Goal: Check status: Check status

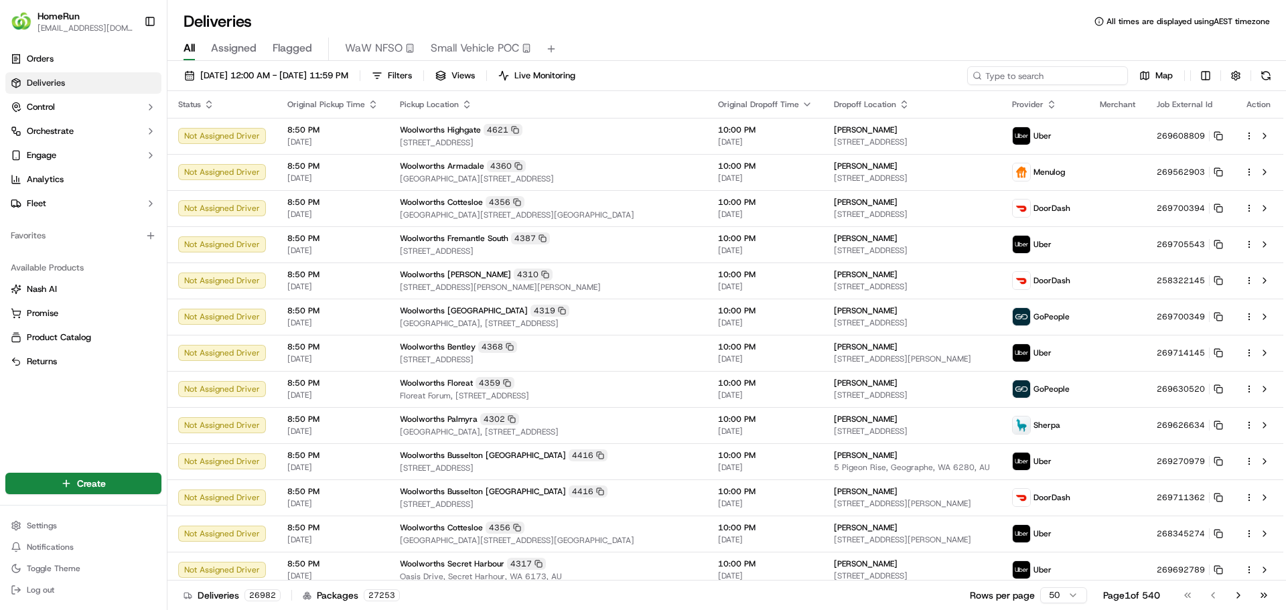
click at [1086, 74] on input at bounding box center [1047, 75] width 161 height 19
paste input "269634867"
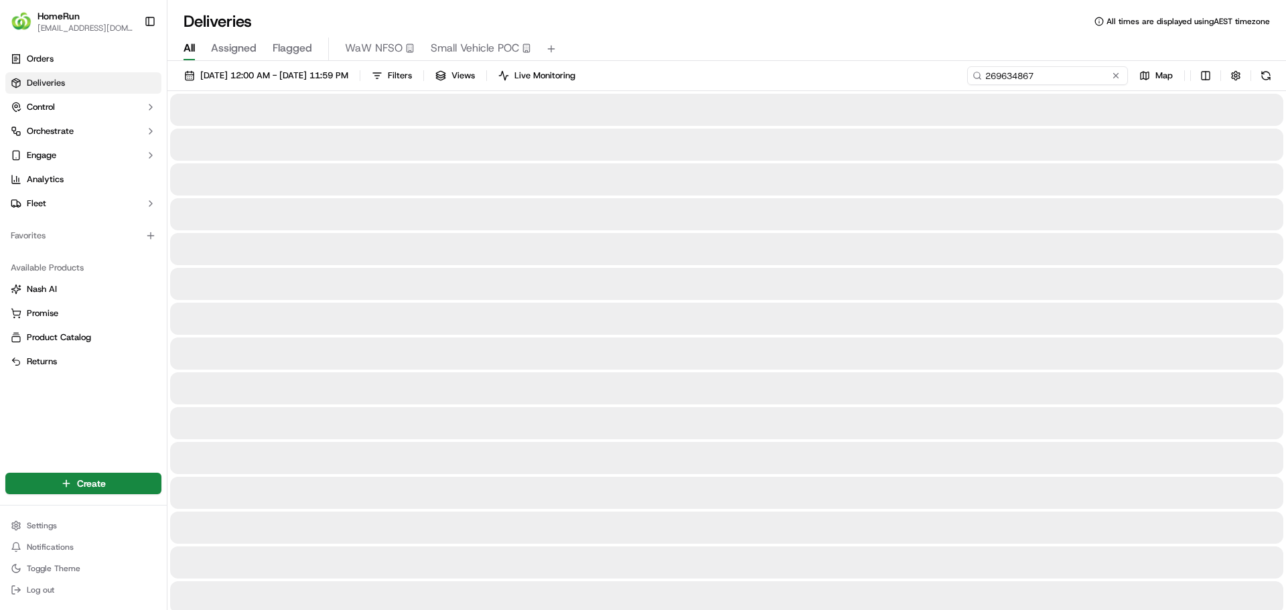
type input "269634867"
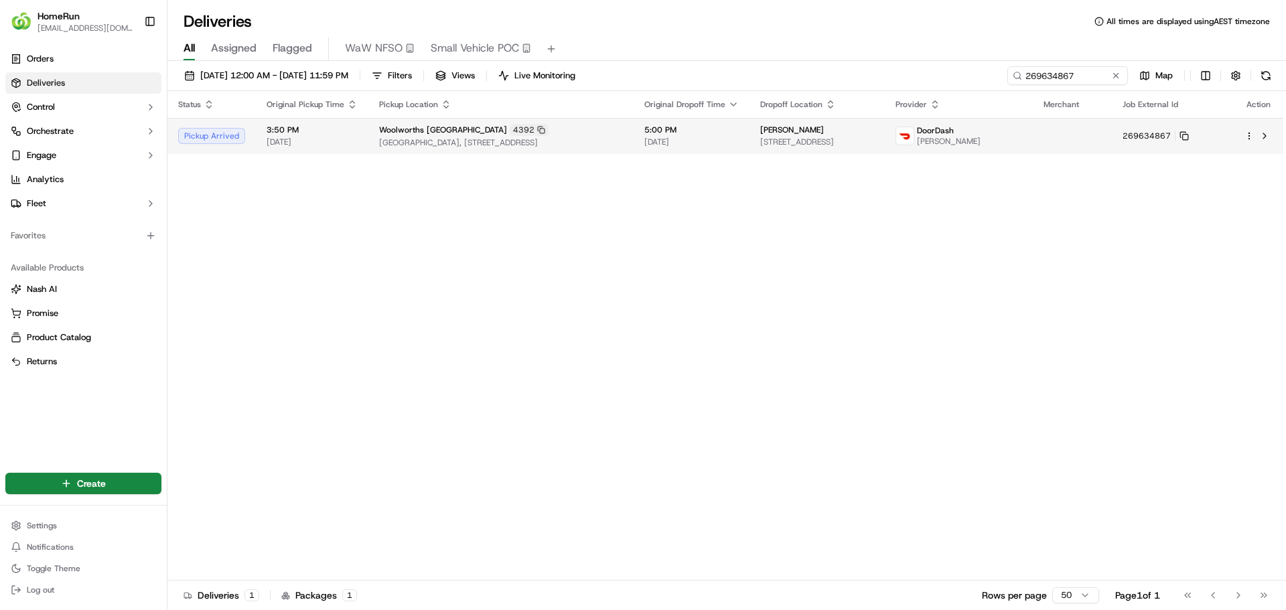
click at [439, 141] on span "[GEOGRAPHIC_DATA], [STREET_ADDRESS]" at bounding box center [501, 142] width 244 height 11
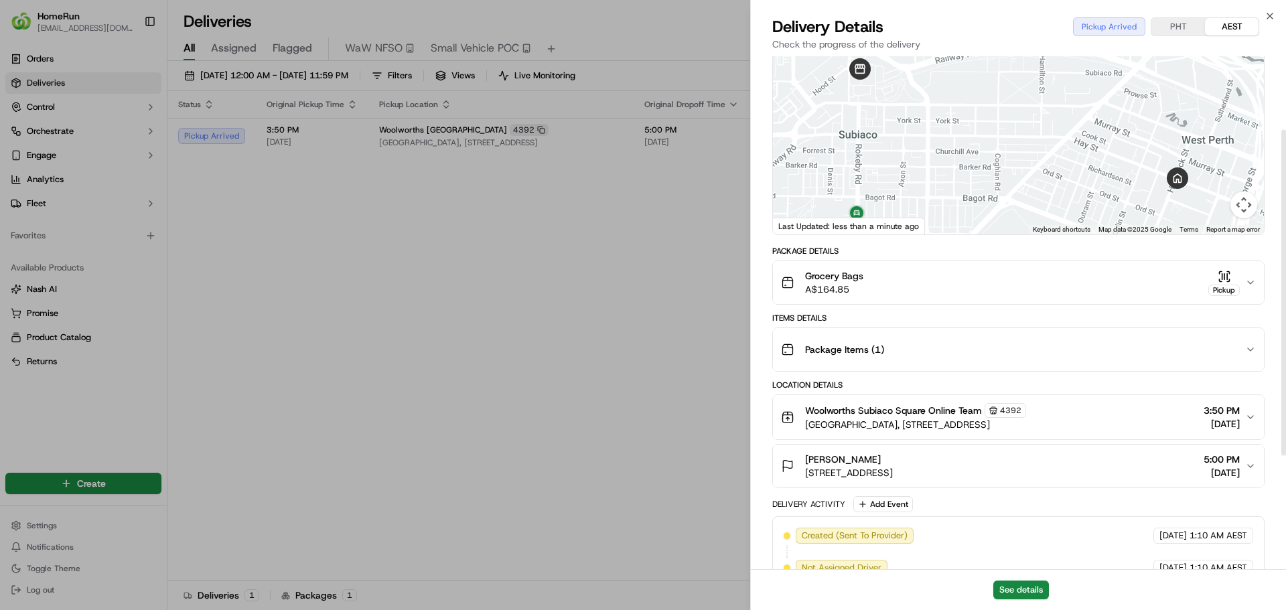
scroll to position [134, 0]
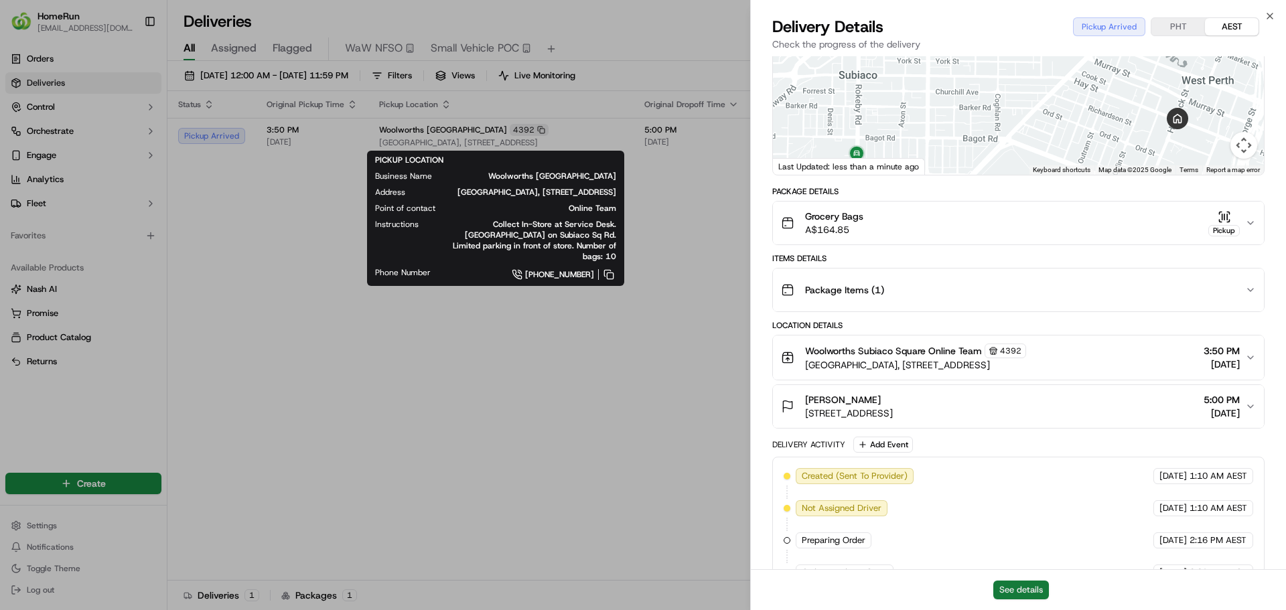
click at [1020, 585] on button "See details" at bounding box center [1021, 590] width 56 height 19
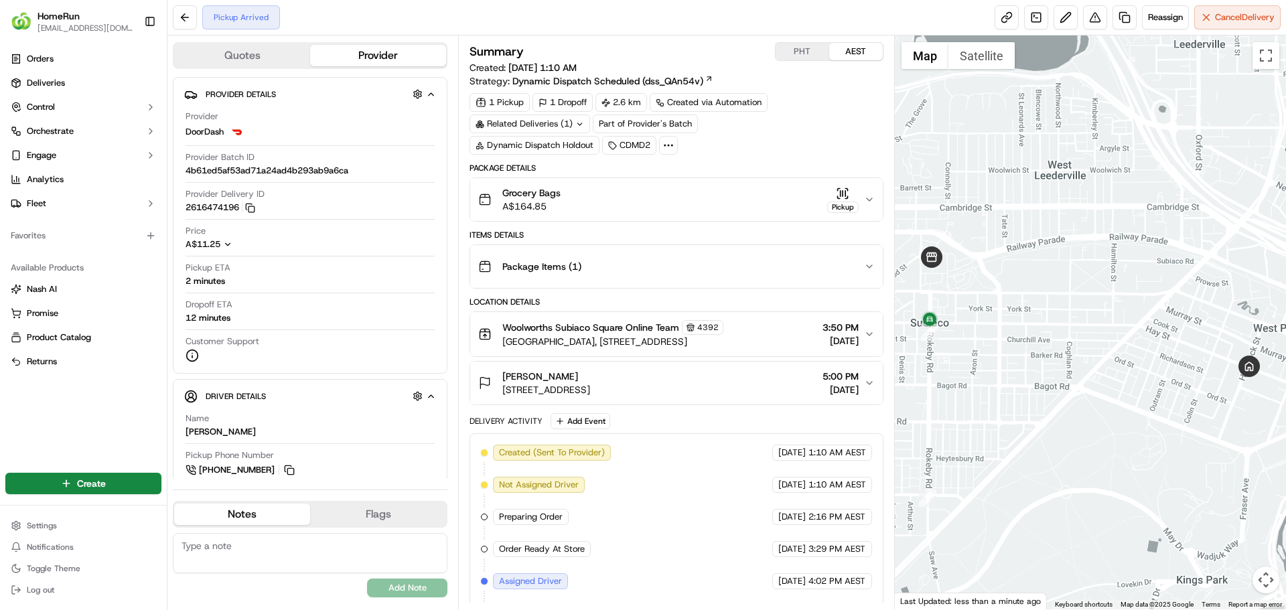
drag, startPoint x: 553, startPoint y: 378, endPoint x: 499, endPoint y: 380, distance: 53.6
click at [499, 380] on div "Tatum Burkett 48 Havelock St, U 42, West Perth, WA 6005, AU" at bounding box center [534, 383] width 112 height 27
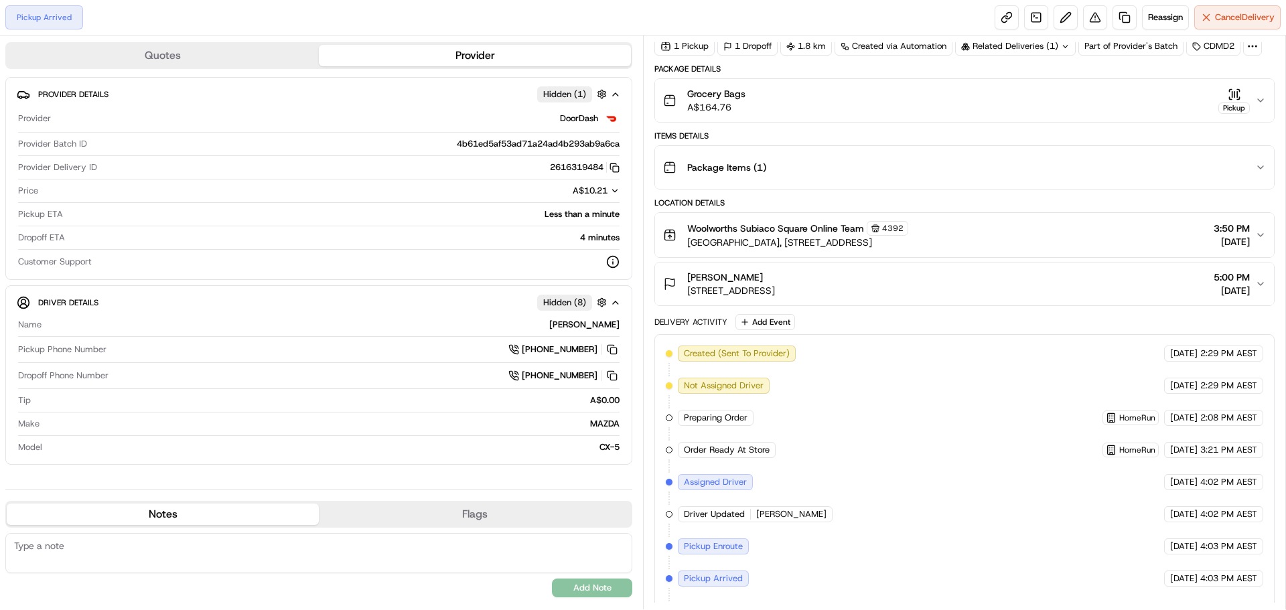
scroll to position [84, 0]
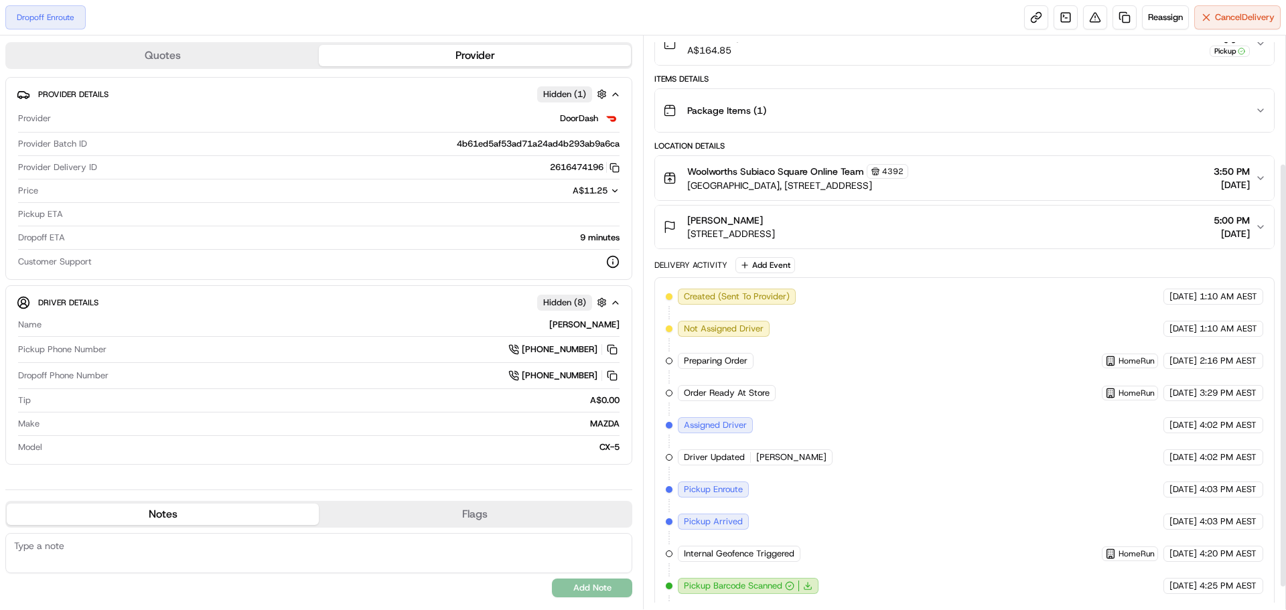
scroll to position [202, 0]
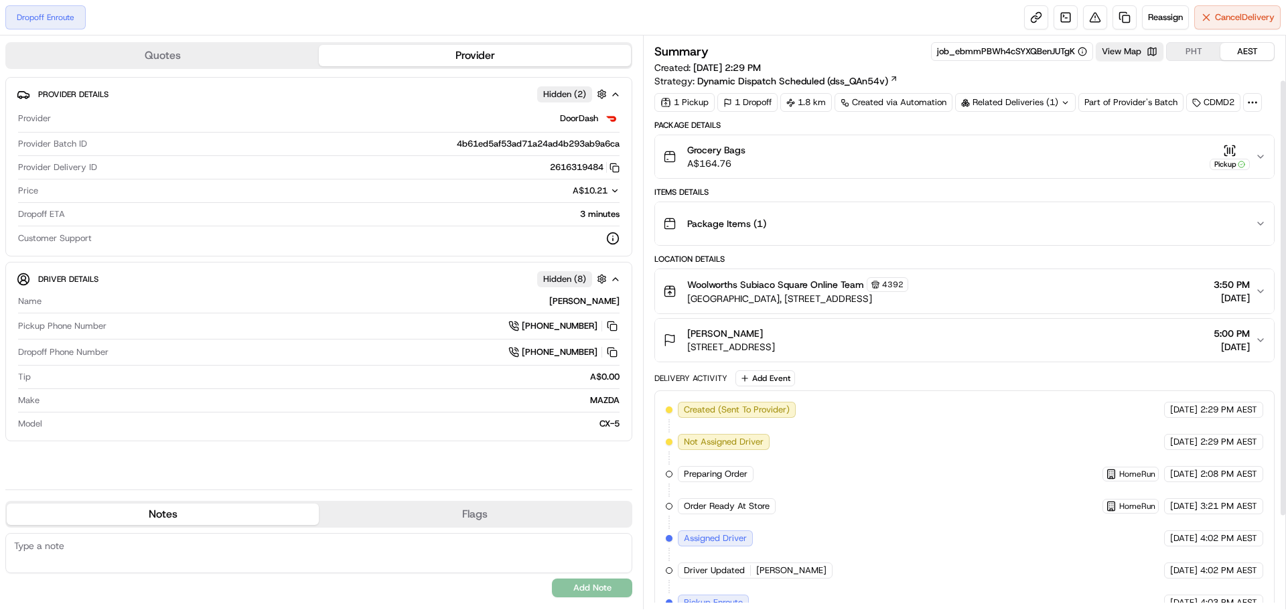
scroll to position [180, 0]
